Goal: Transaction & Acquisition: Purchase product/service

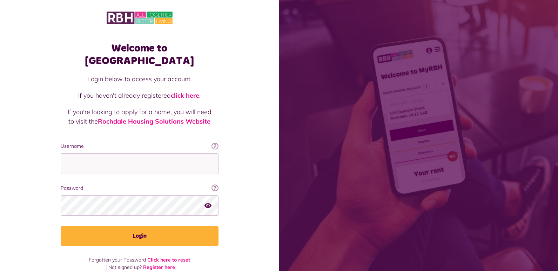
click at [60, 135] on div "Welcome to MyRBH Login below to access your account. If you haven't already reg…" at bounding box center [140, 153] width 172 height 236
click at [69, 154] on input "Username" at bounding box center [140, 164] width 158 height 21
type input "**********"
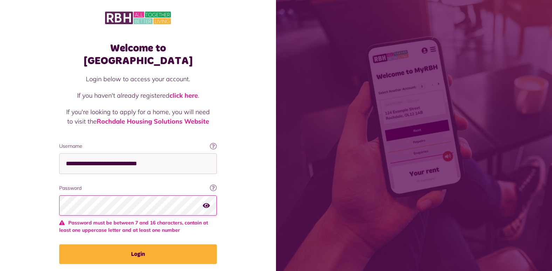
click at [207, 202] on icon "button" at bounding box center [206, 205] width 7 height 6
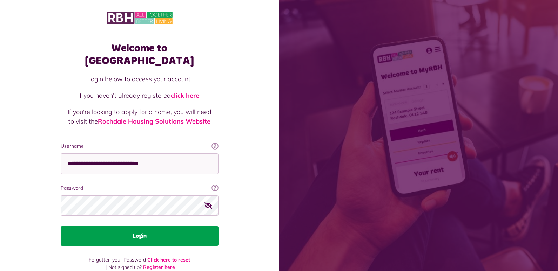
click at [165, 227] on button "Login" at bounding box center [140, 236] width 158 height 20
click at [137, 226] on button "Login" at bounding box center [140, 236] width 158 height 20
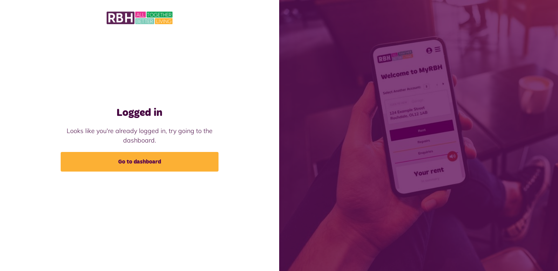
click at [138, 130] on p "Looks like you're already logged in, try going to the dashboard." at bounding box center [140, 135] width 158 height 19
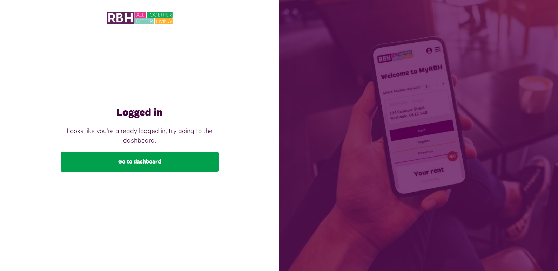
click at [108, 169] on link "Go to dashboard" at bounding box center [140, 162] width 158 height 20
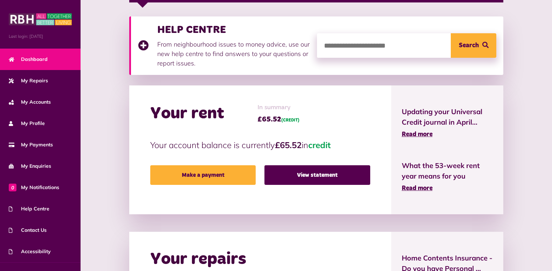
scroll to position [175, 0]
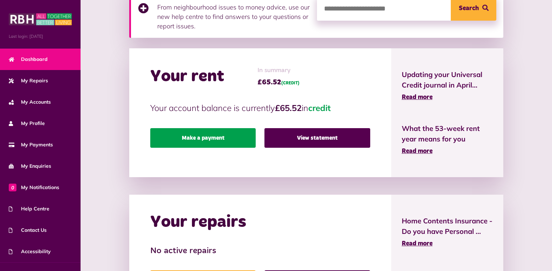
click at [198, 137] on link "Make a payment" at bounding box center [203, 138] width 106 height 20
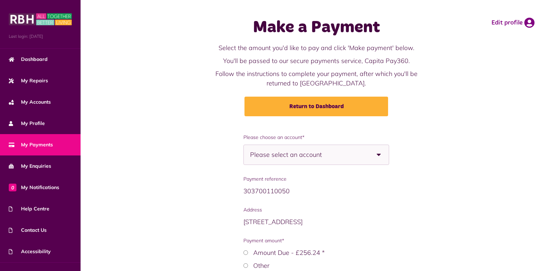
click at [380, 156] on b at bounding box center [379, 155] width 20 height 20
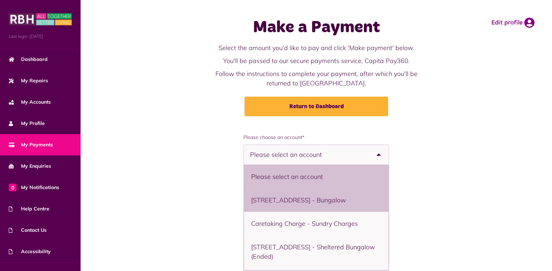
click at [308, 206] on li "11 Bowling Green Street, Heywood, OL10 1DJ - Bungalow" at bounding box center [316, 200] width 144 height 23
select select "**********"
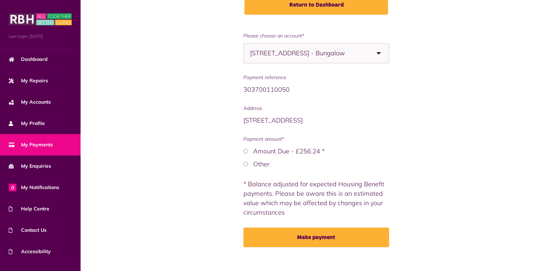
scroll to position [105, 0]
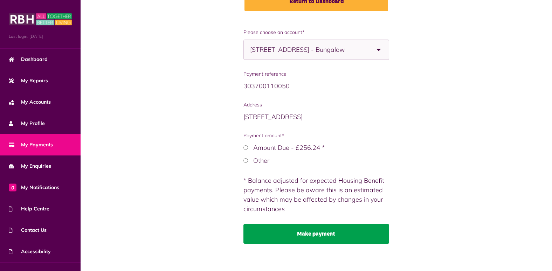
click at [312, 232] on button "Make payment" at bounding box center [316, 234] width 145 height 20
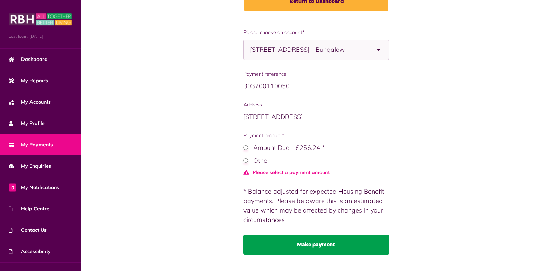
scroll to position [120, 0]
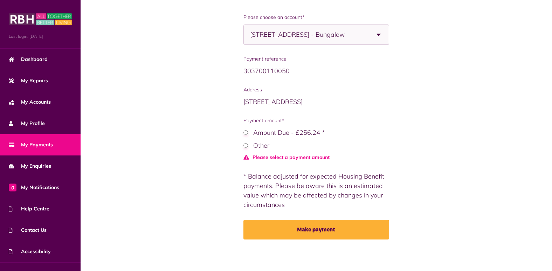
click at [255, 145] on label "Other" at bounding box center [261, 146] width 16 height 8
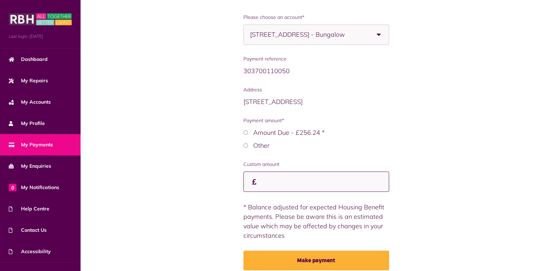
click at [260, 182] on input "Custom amount" at bounding box center [316, 182] width 145 height 21
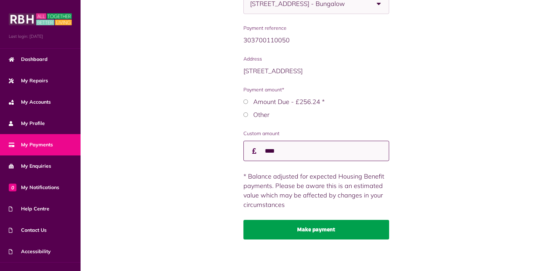
type input "****"
click at [288, 223] on button "Make payment" at bounding box center [316, 230] width 145 height 20
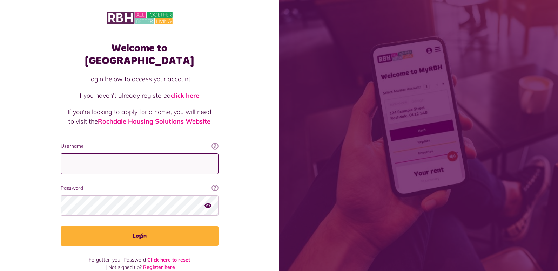
click at [93, 154] on input "Username" at bounding box center [140, 164] width 158 height 21
type input "**********"
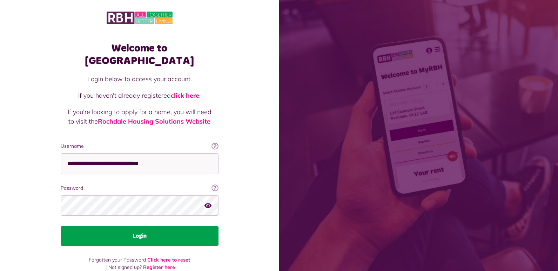
click at [142, 226] on button "Login" at bounding box center [140, 236] width 158 height 20
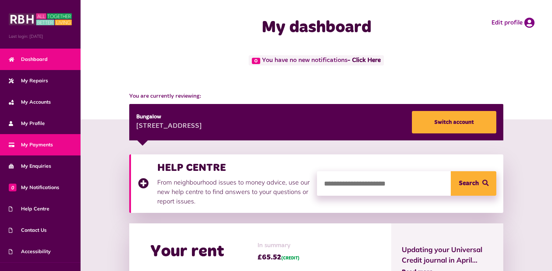
click at [21, 141] on span "My Payments" at bounding box center [31, 144] width 44 height 7
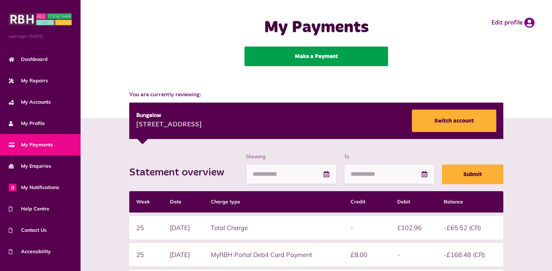
click at [291, 51] on link "Make a Payment" at bounding box center [317, 57] width 144 height 20
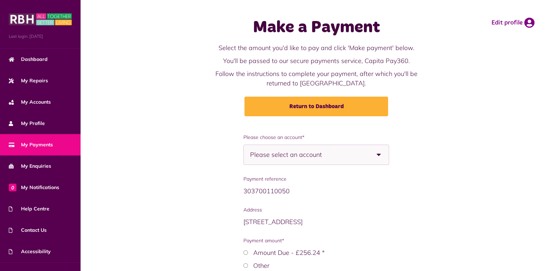
click at [379, 154] on b at bounding box center [379, 155] width 20 height 20
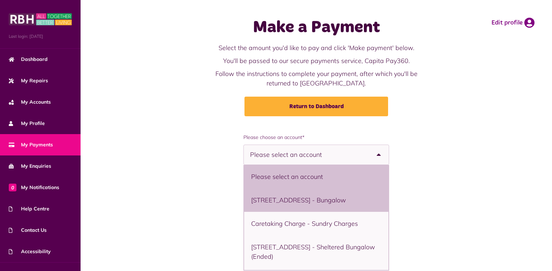
click at [354, 202] on li "11 Bowling Green Street, Heywood, OL10 1DJ - Bungalow" at bounding box center [316, 200] width 144 height 23
select select "**********"
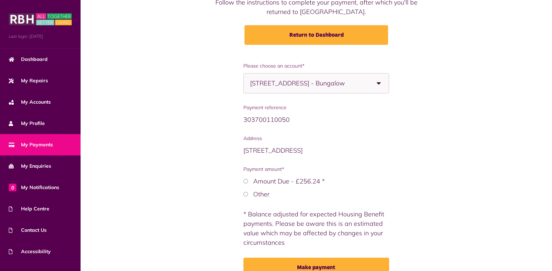
scroll to position [109, 0]
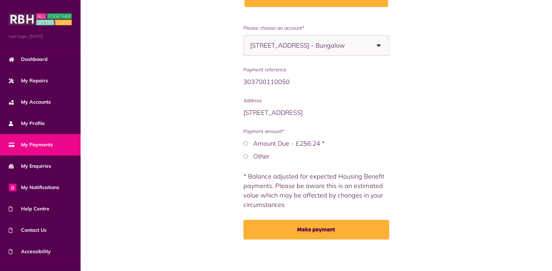
click at [257, 157] on label "Other" at bounding box center [261, 156] width 16 height 8
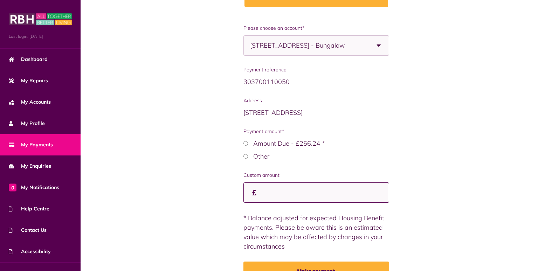
click at [268, 197] on input "Custom amount" at bounding box center [316, 193] width 145 height 21
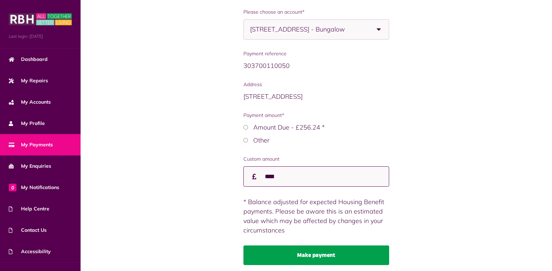
scroll to position [151, 0]
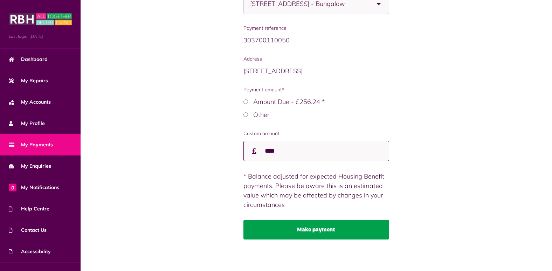
type input "****"
click at [332, 225] on button "Make payment" at bounding box center [316, 230] width 145 height 20
